Goal: Task Accomplishment & Management: Use online tool/utility

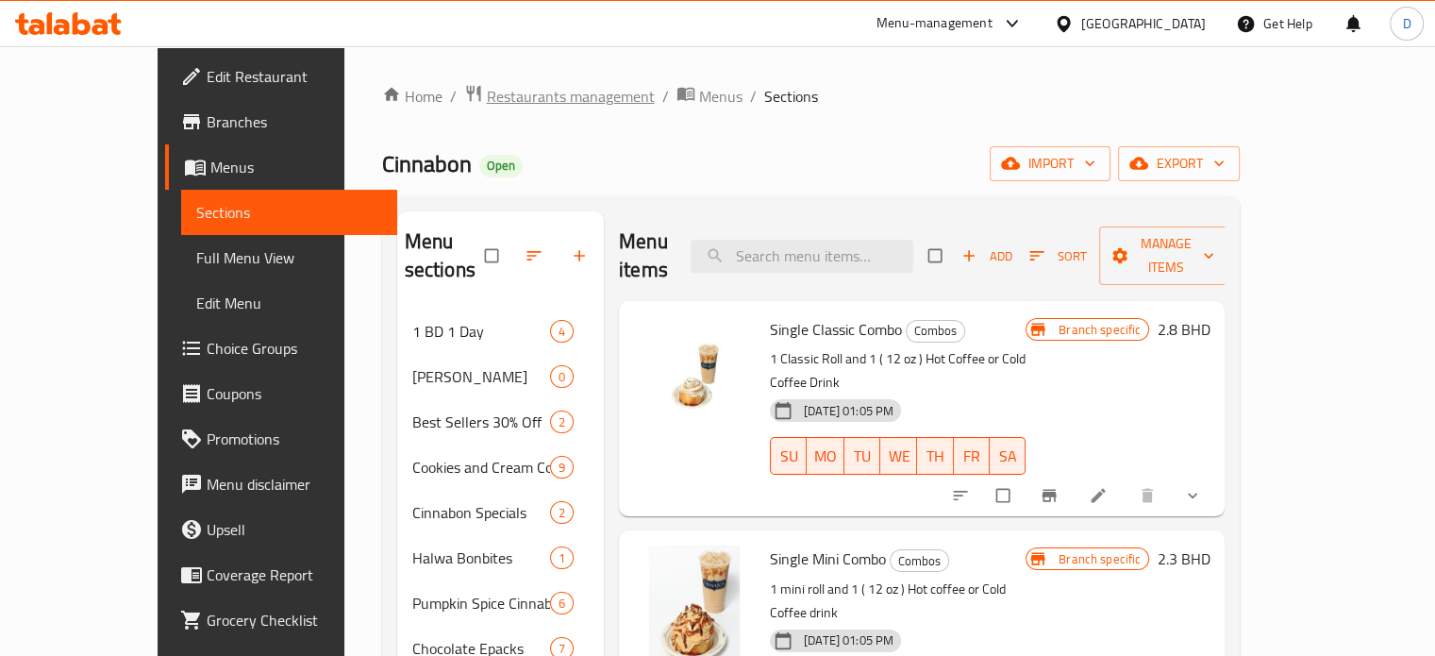
click at [487, 93] on span "Restaurants management" at bounding box center [571, 96] width 168 height 23
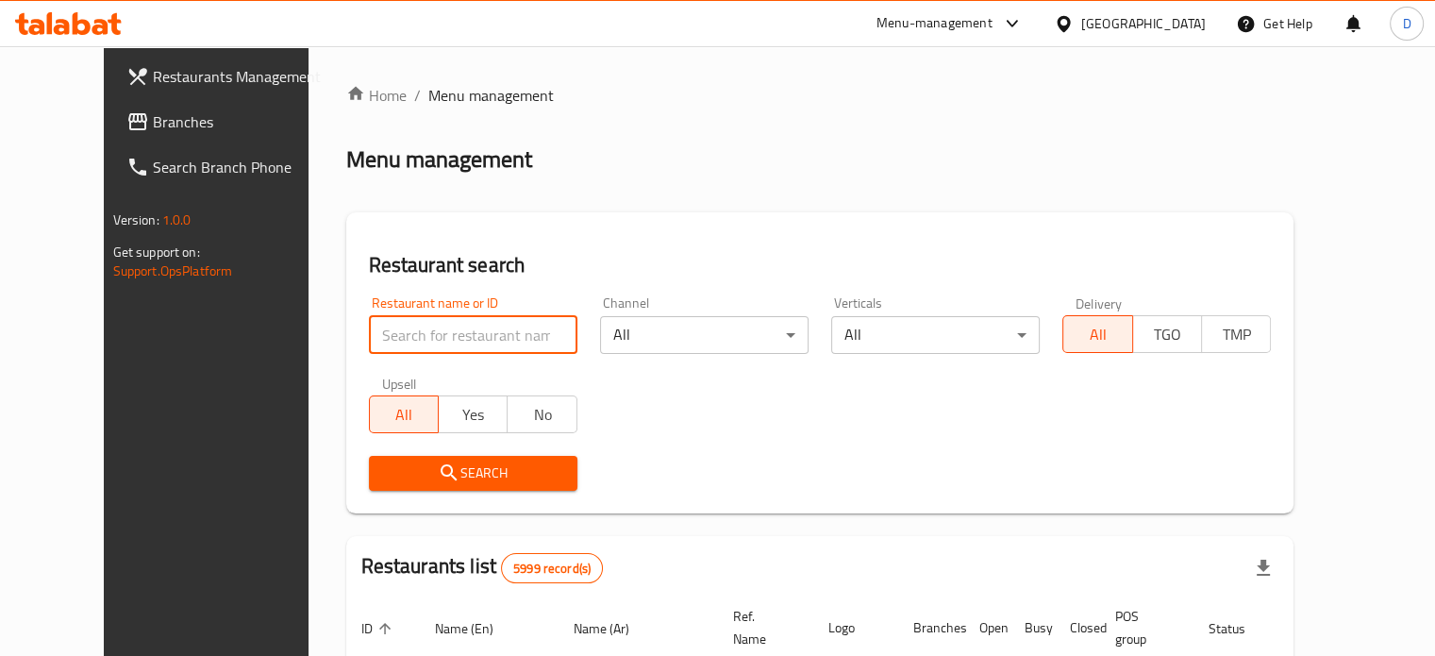
click at [393, 334] on input "search" at bounding box center [473, 335] width 208 height 38
click button "Search" at bounding box center [473, 473] width 208 height 35
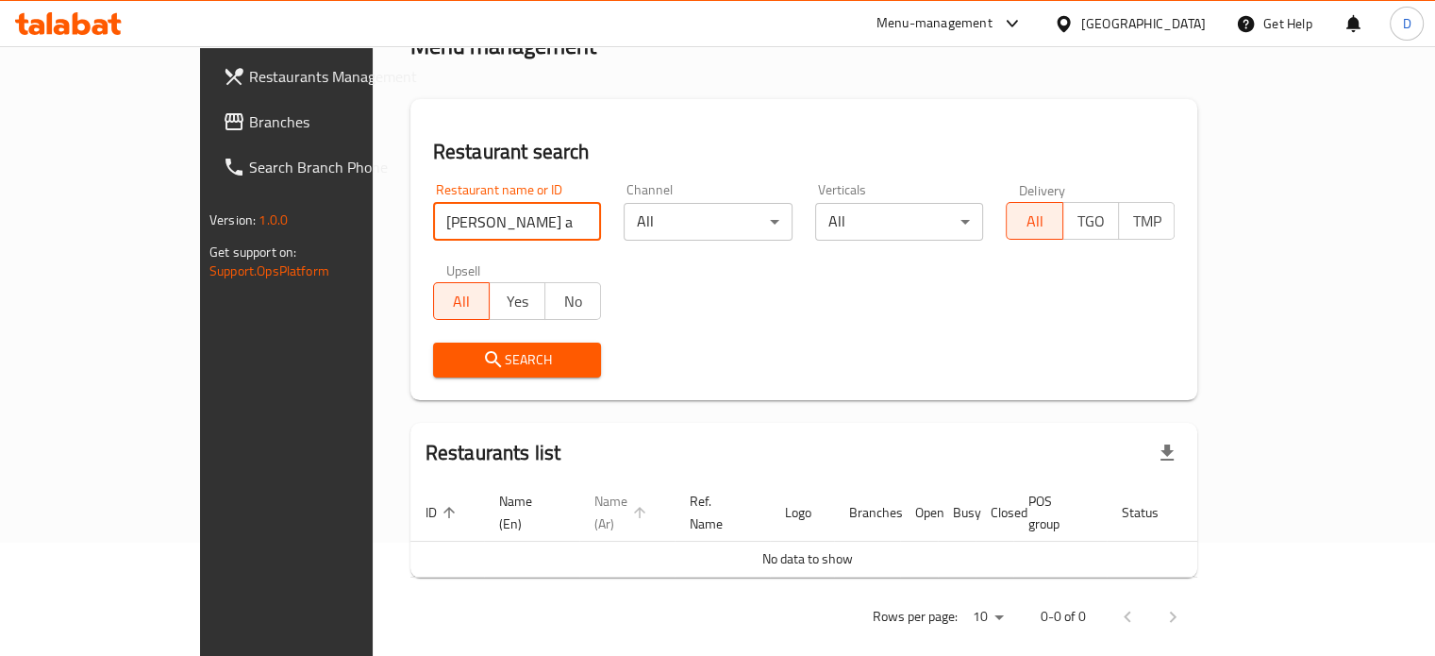
scroll to position [114, 0]
click button "Search" at bounding box center [517, 358] width 169 height 35
type input "[PERSON_NAME]"
click button "Search" at bounding box center [517, 358] width 169 height 35
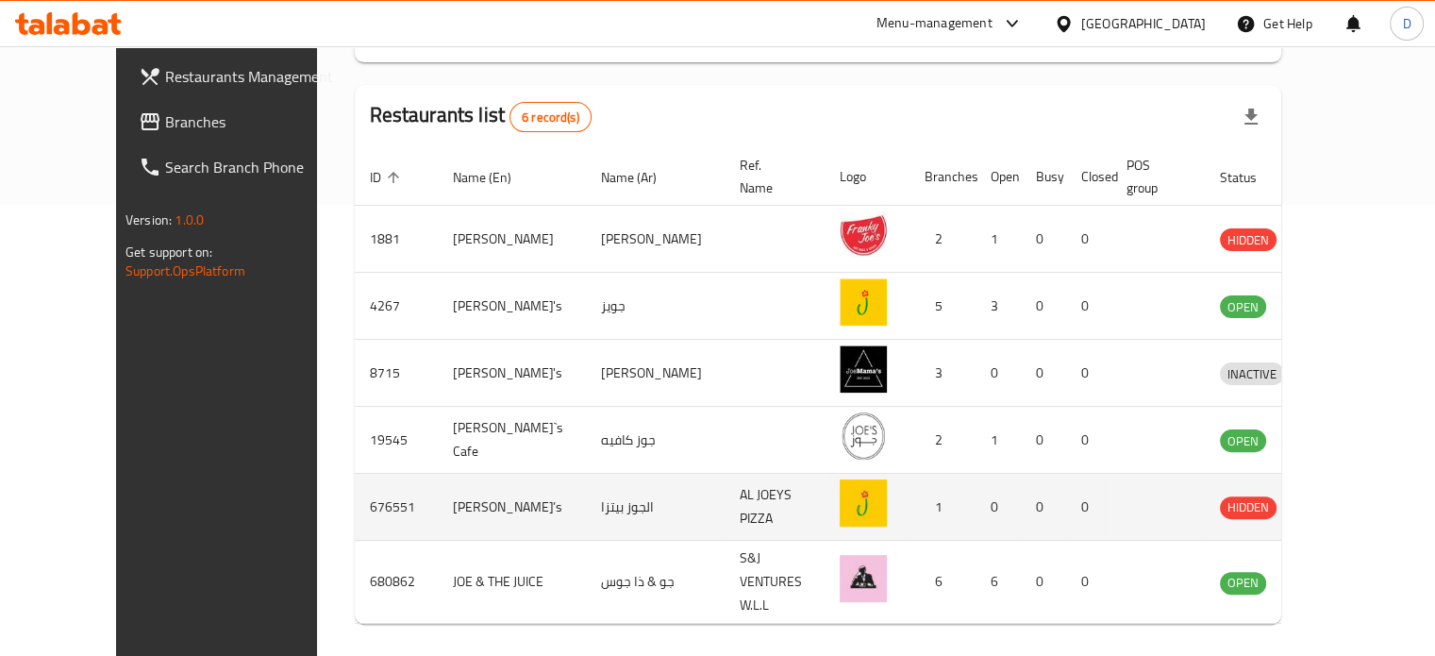
scroll to position [479, 0]
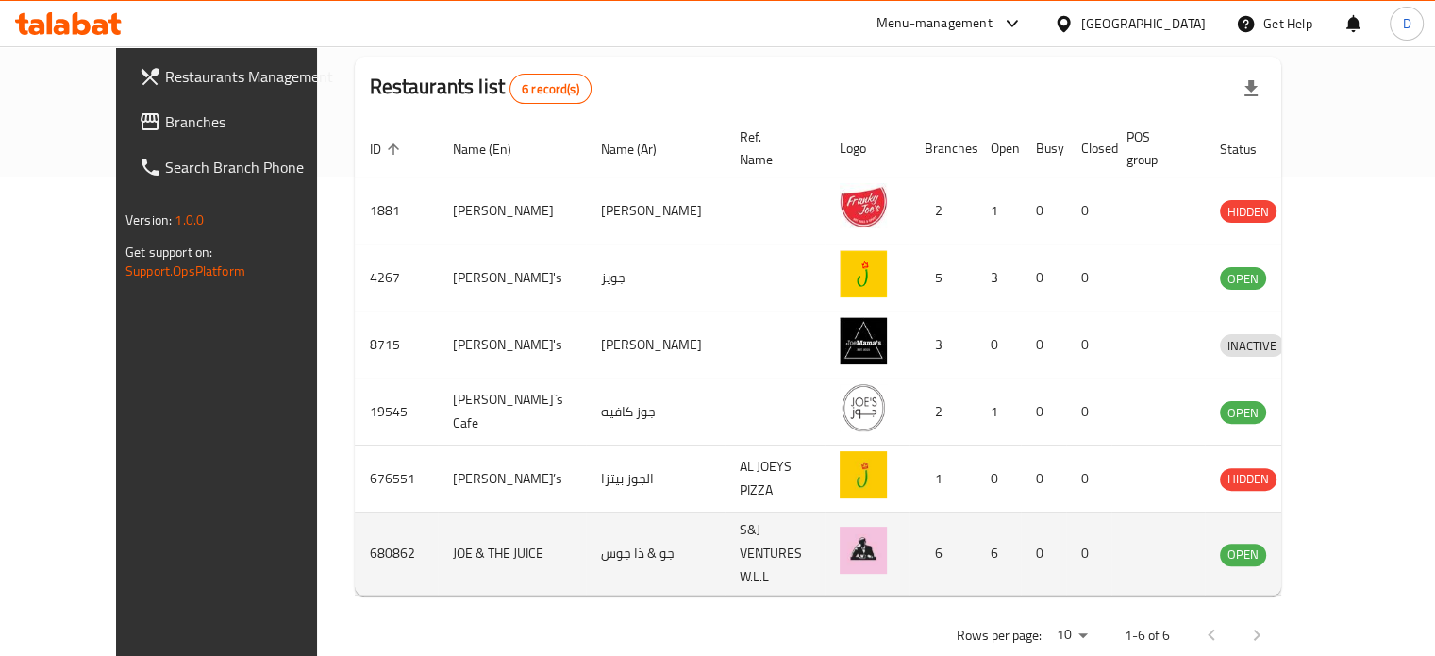
click at [1343, 546] on icon "enhanced table" at bounding box center [1332, 554] width 21 height 16
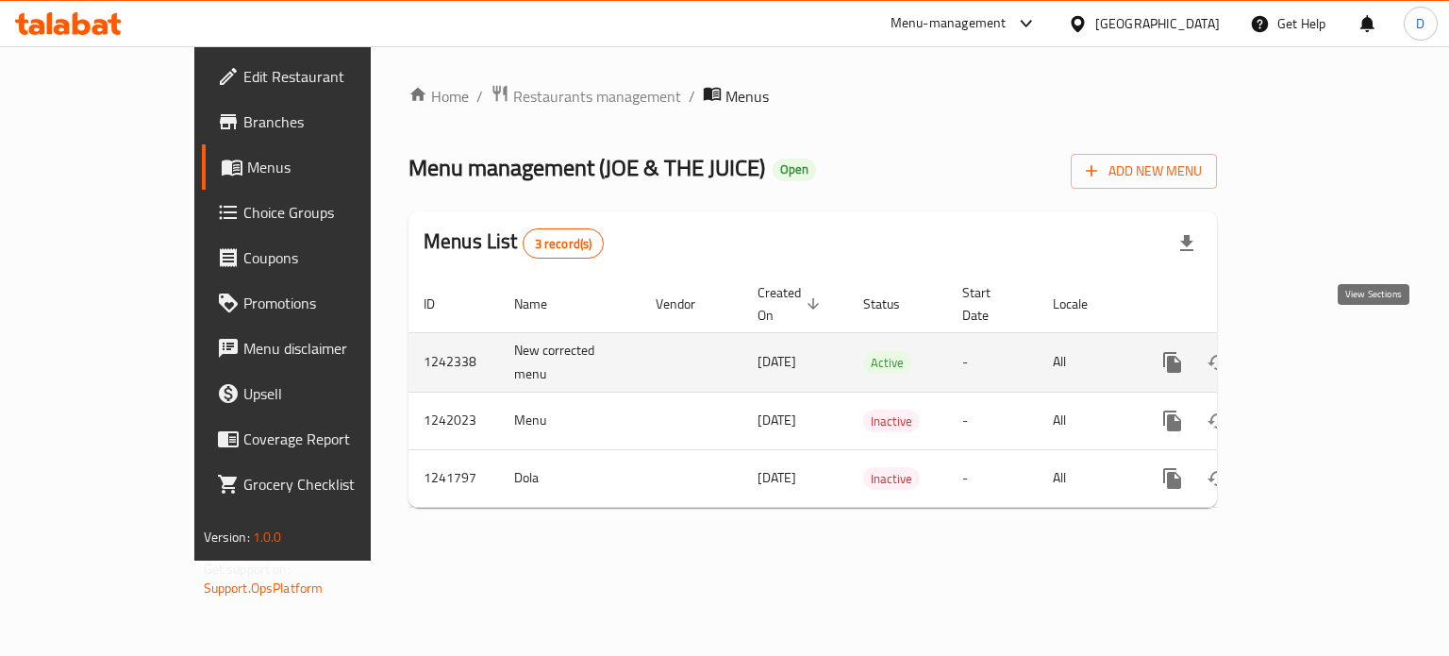
click at [1320, 351] on icon "enhanced table" at bounding box center [1308, 362] width 23 height 23
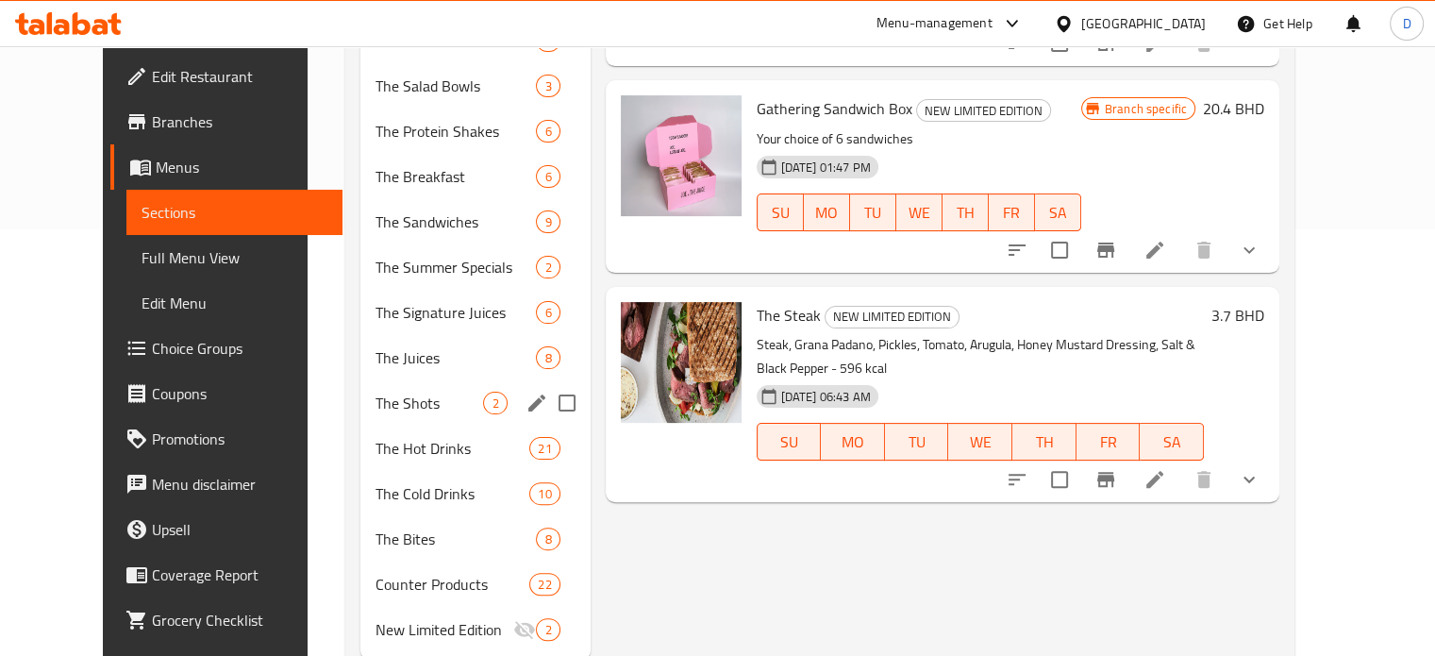
scroll to position [454, 0]
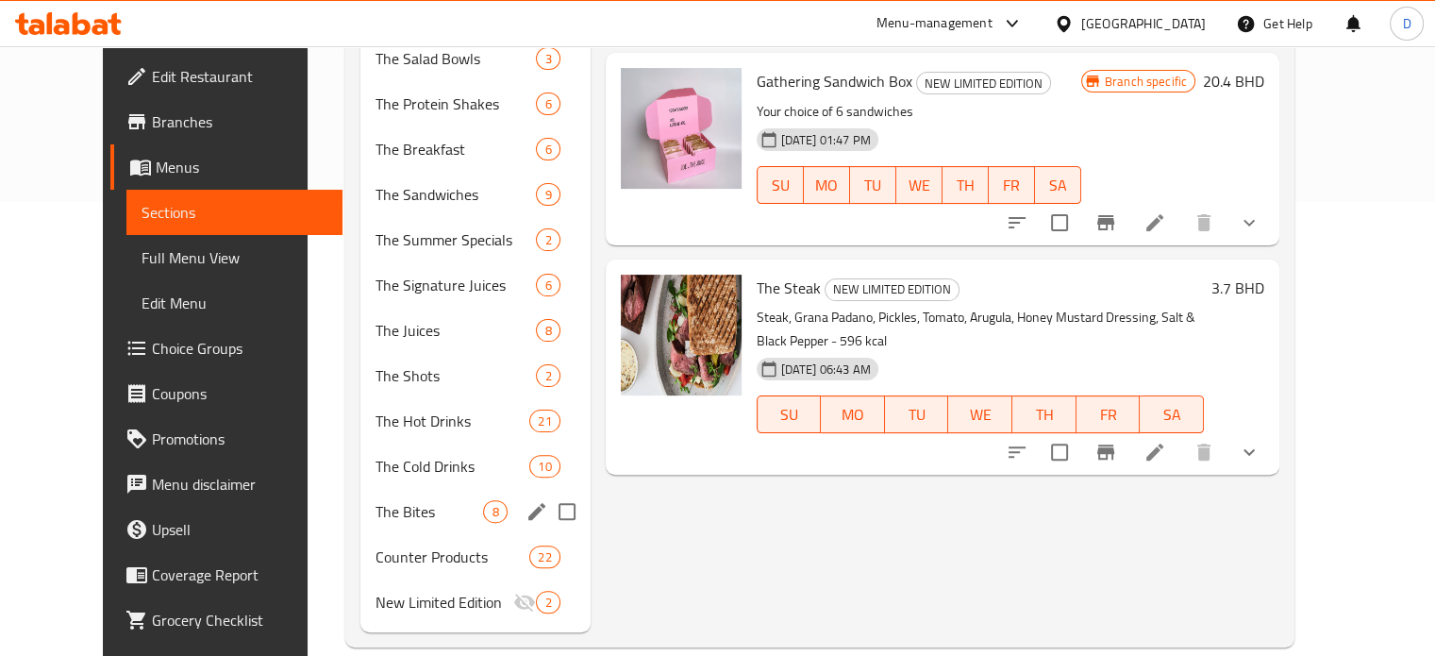
click at [360, 489] on div "The Bites 8" at bounding box center [474, 511] width 229 height 45
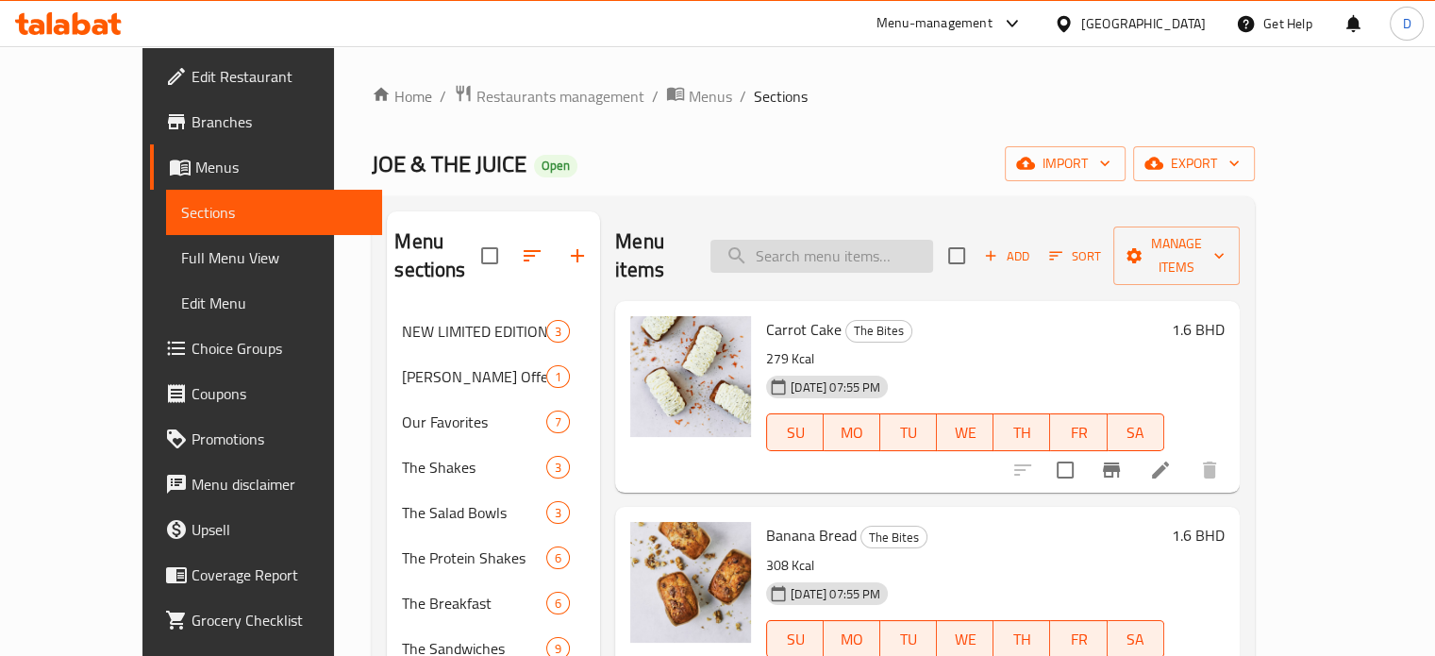
click at [911, 240] on input "search" at bounding box center [821, 256] width 223 height 33
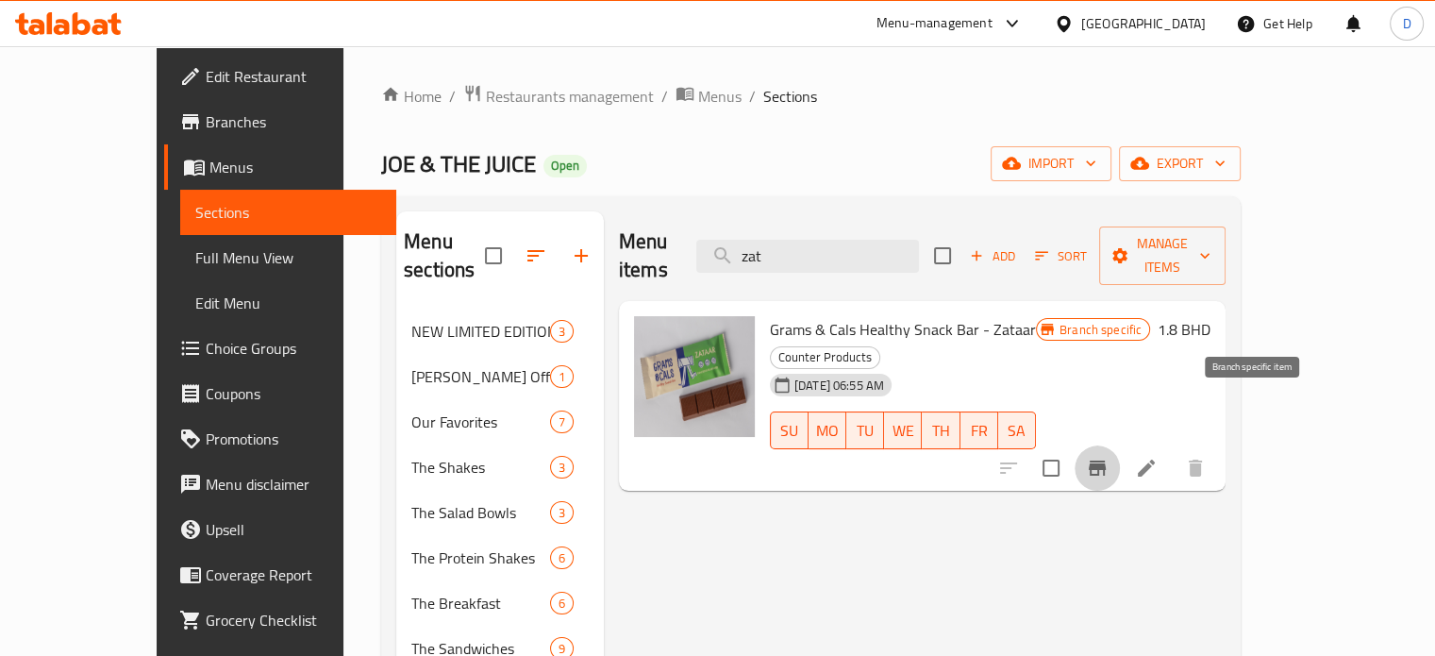
click at [1120, 445] on button "Branch-specific-item" at bounding box center [1096, 467] width 45 height 45
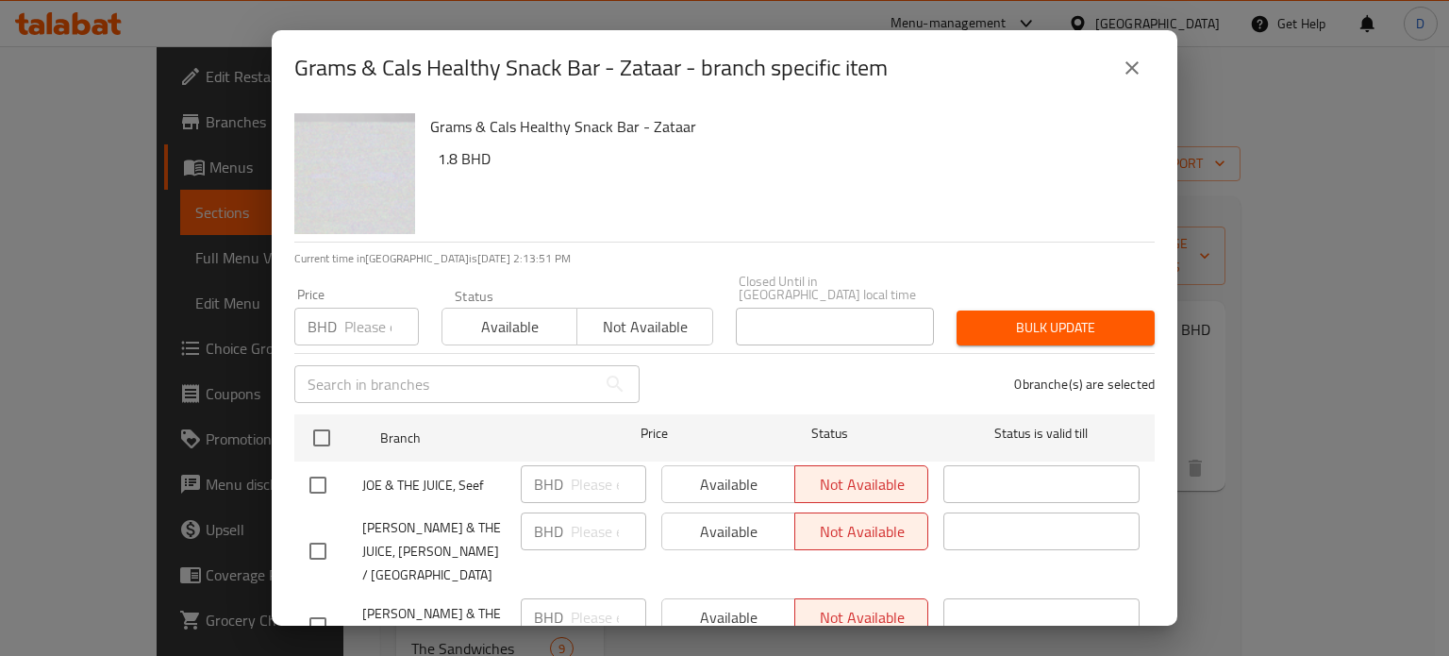
click at [1132, 58] on icon "close" at bounding box center [1132, 68] width 23 height 23
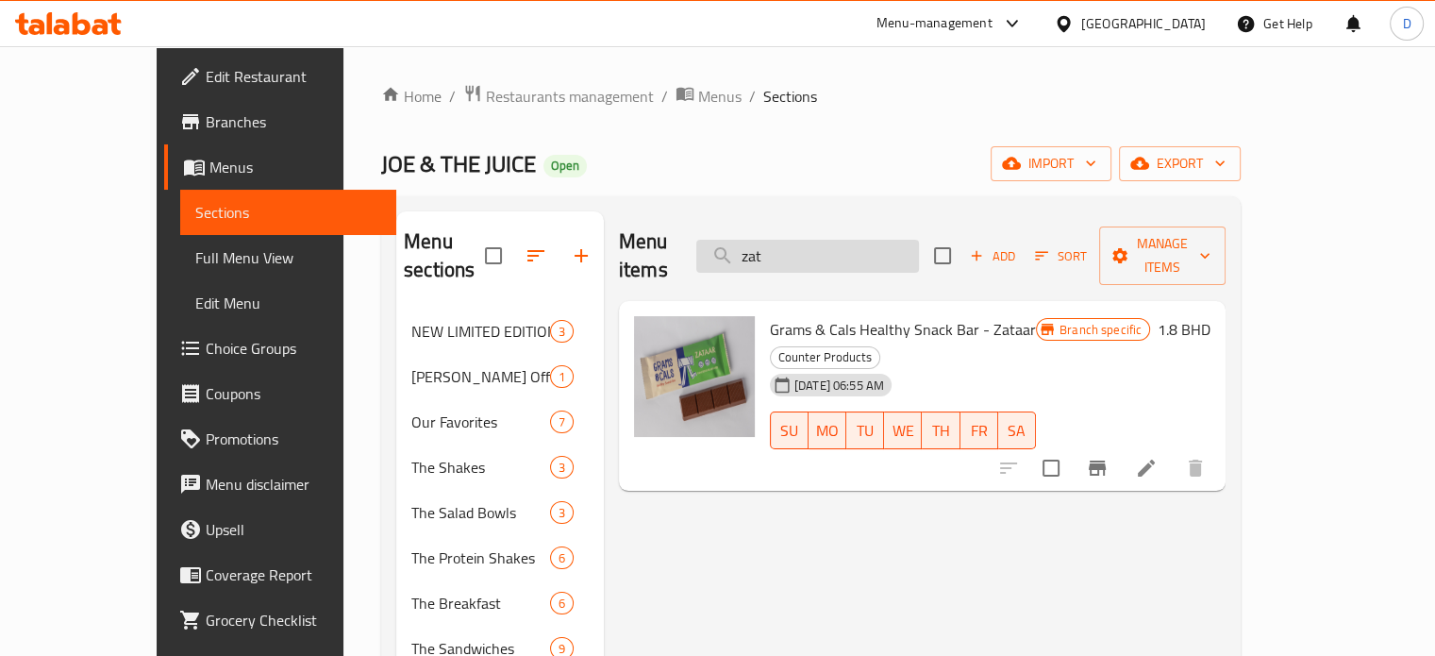
click at [863, 241] on input "zat" at bounding box center [807, 256] width 223 height 33
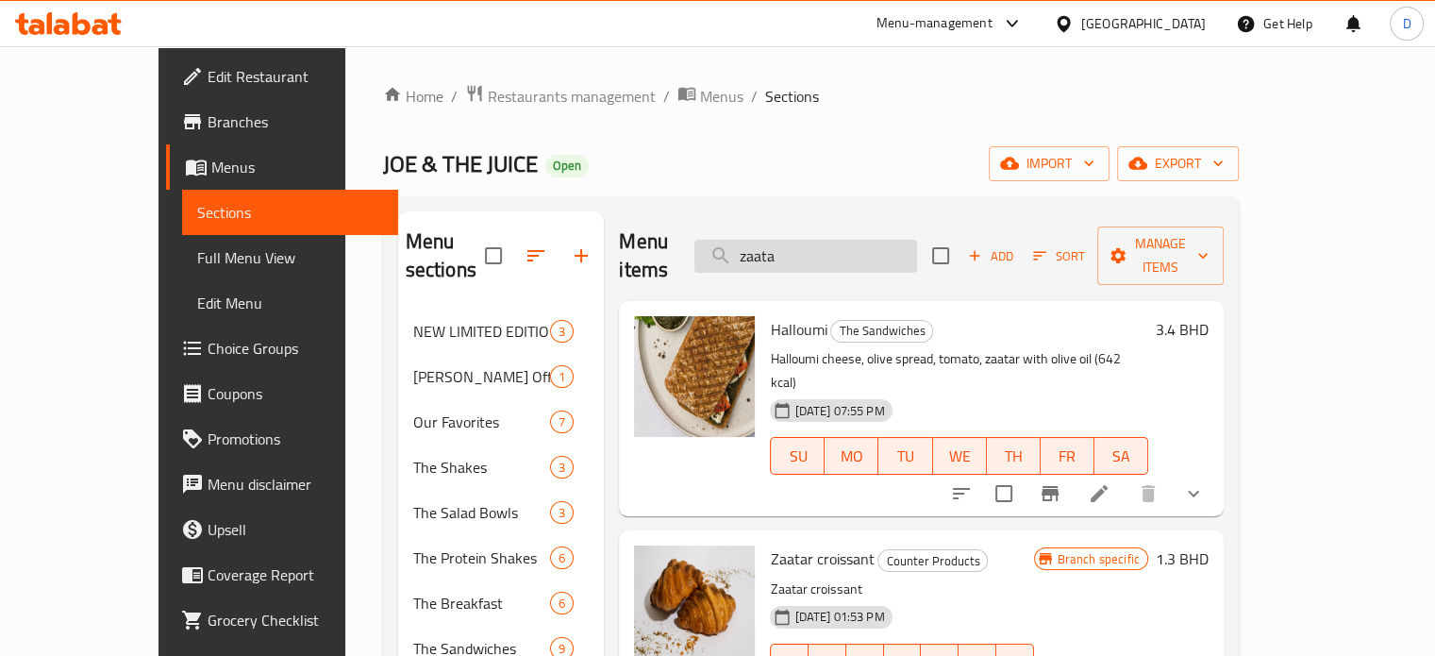
click at [863, 241] on input "zaata" at bounding box center [805, 256] width 223 height 33
type input "zaatar"
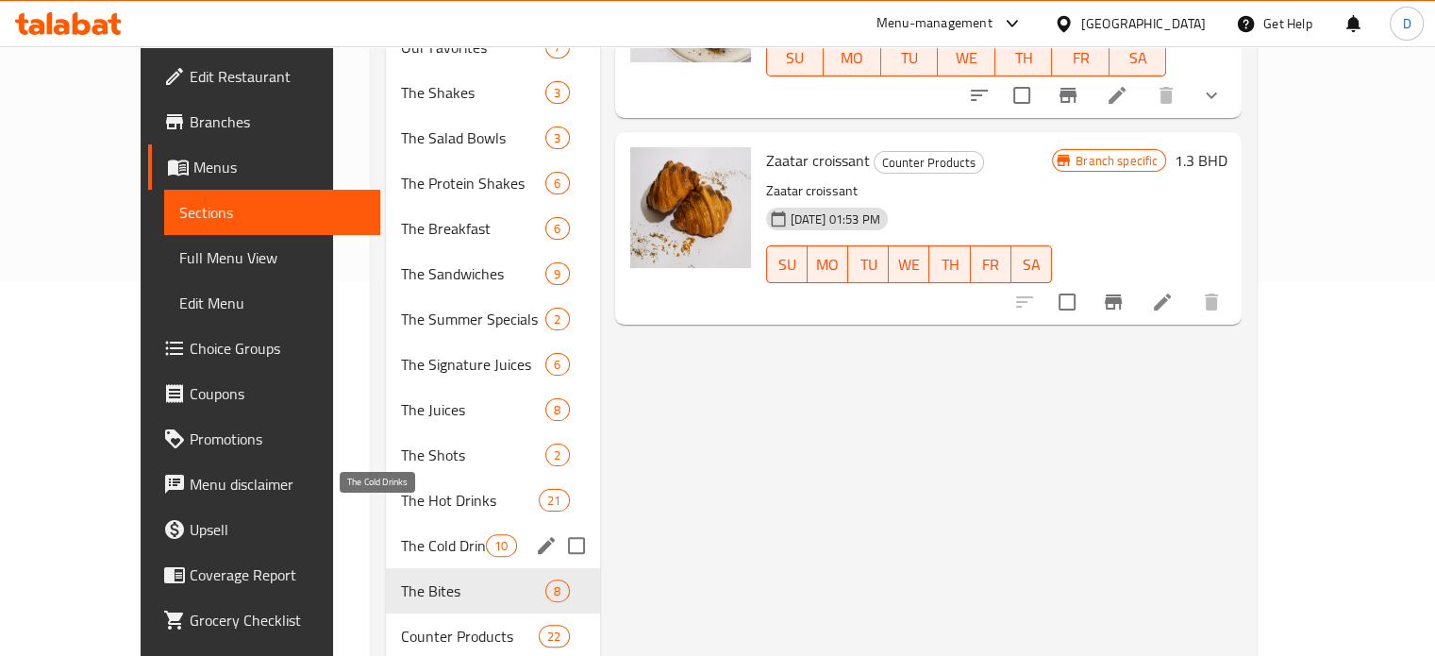
scroll to position [377, 0]
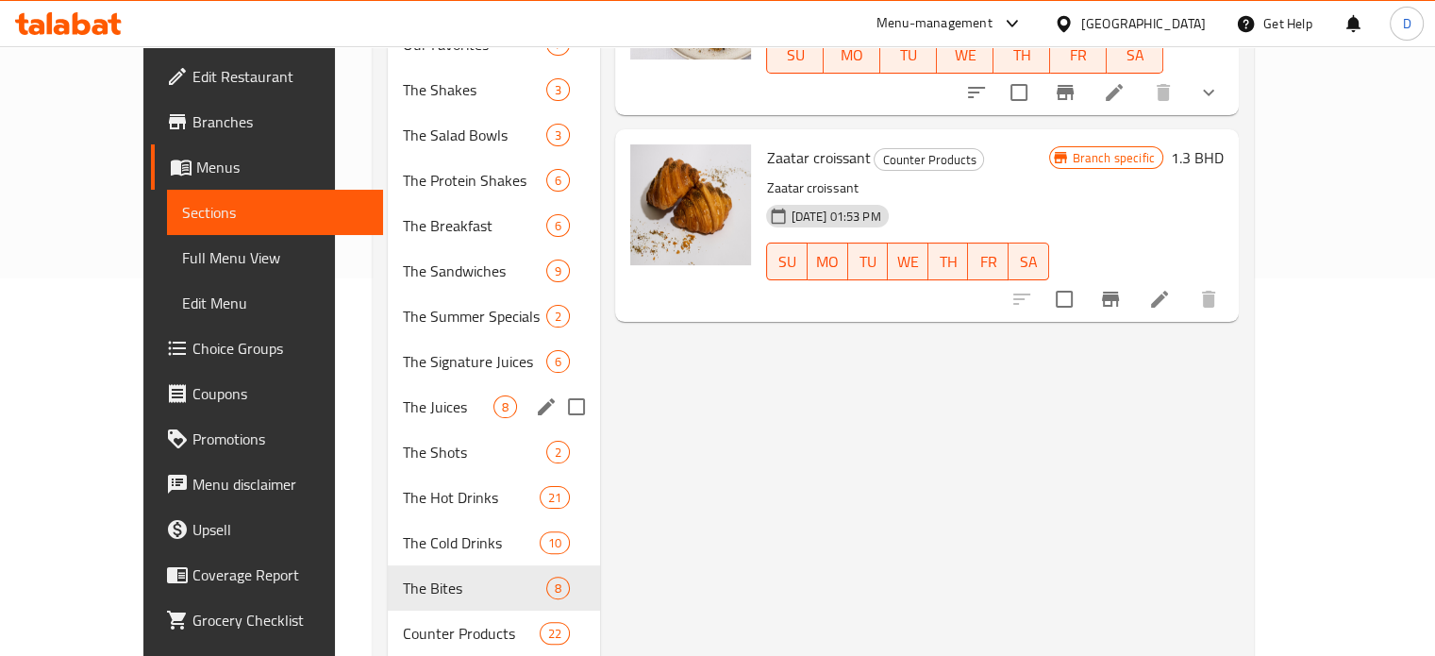
drag, startPoint x: 412, startPoint y: 358, endPoint x: 391, endPoint y: 414, distance: 59.4
click at [411, 384] on div "The Juices 8" at bounding box center [494, 406] width 212 height 45
